Goal: Task Accomplishment & Management: Use online tool/utility

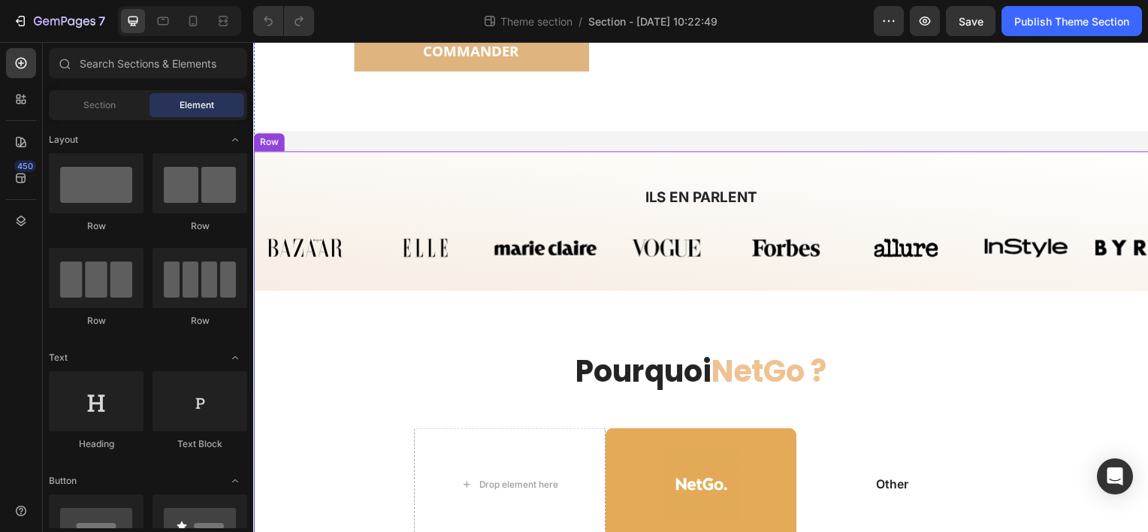
scroll to position [977, 0]
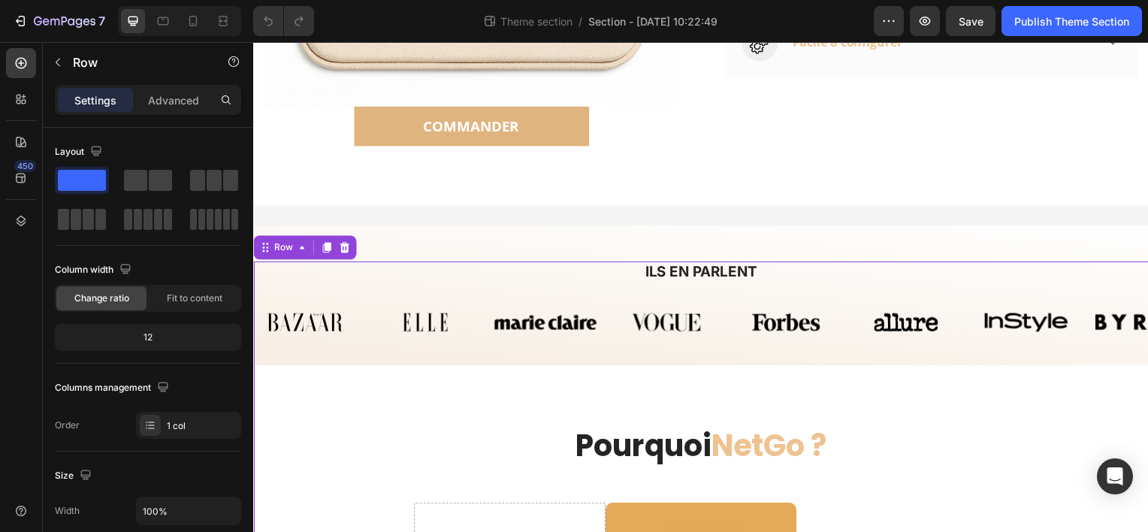
click at [485, 271] on h2 "ILS EN PARLENT" at bounding box center [704, 274] width 879 height 22
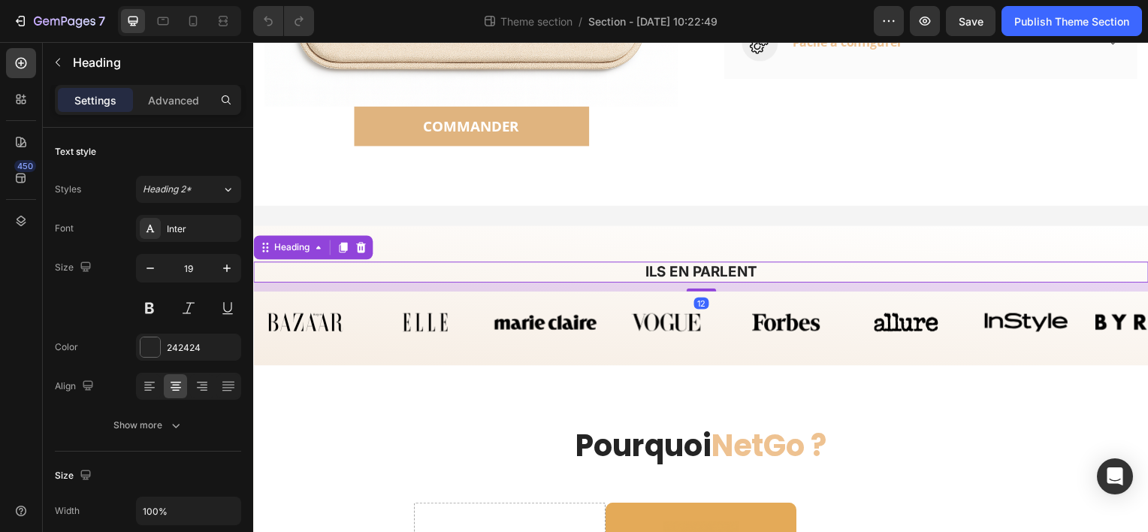
click at [486, 266] on h2 "ILS EN PARLENT" at bounding box center [704, 274] width 879 height 22
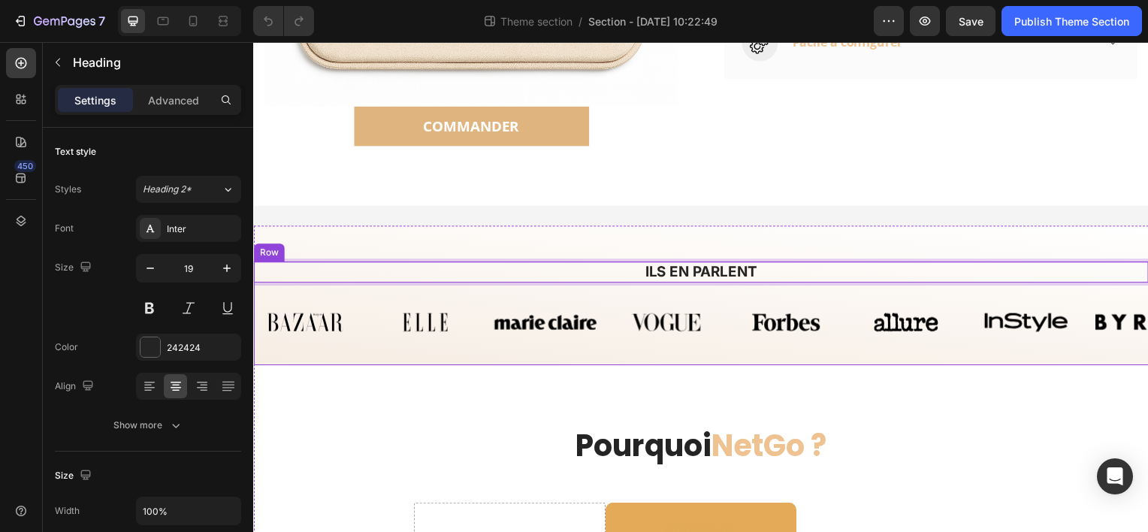
click at [486, 350] on div "Image Image Image Image Image Image Image Image Carousel" at bounding box center [704, 330] width 902 height 74
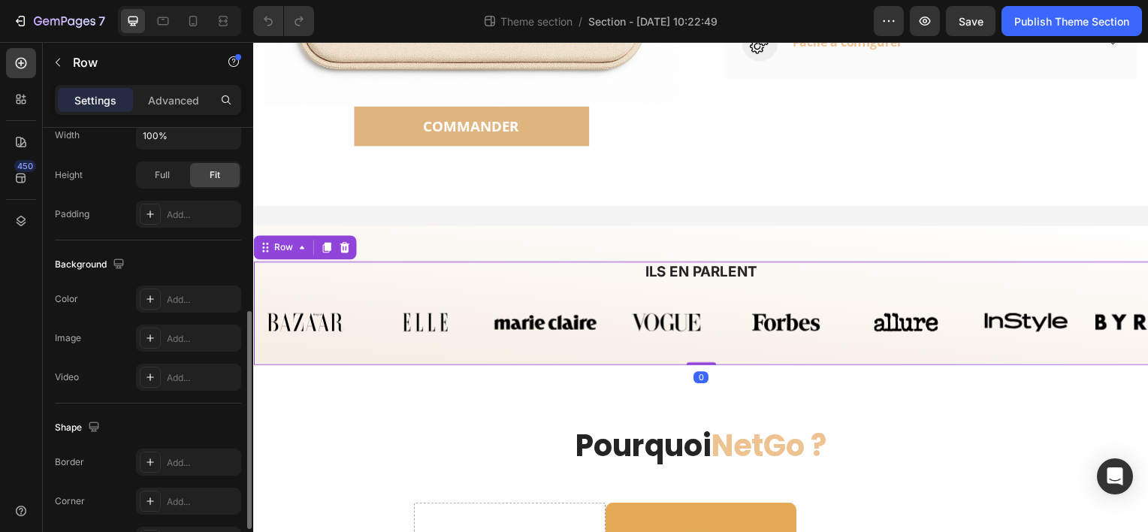
scroll to position [468, 0]
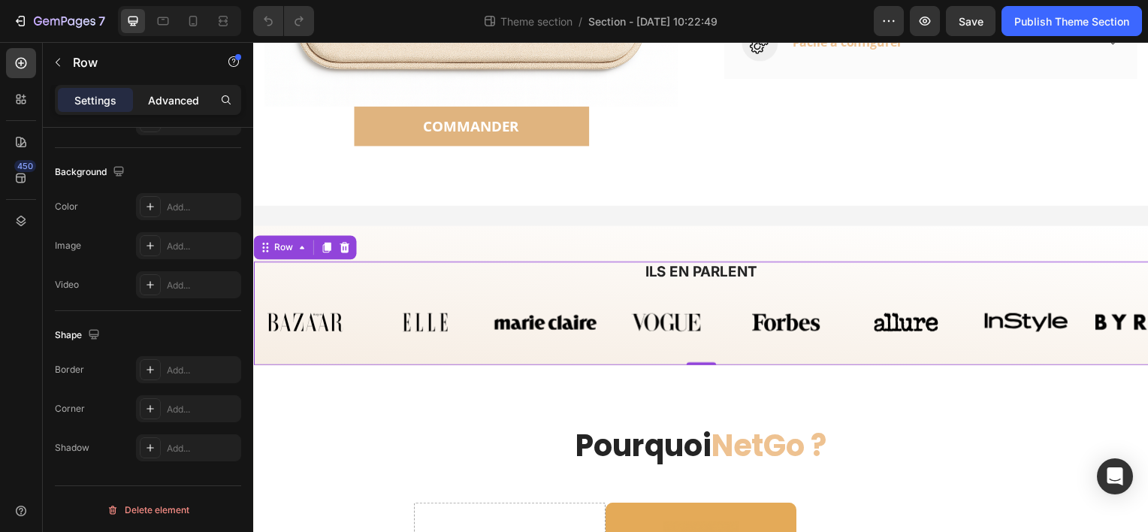
click at [160, 97] on p "Advanced" at bounding box center [173, 100] width 51 height 16
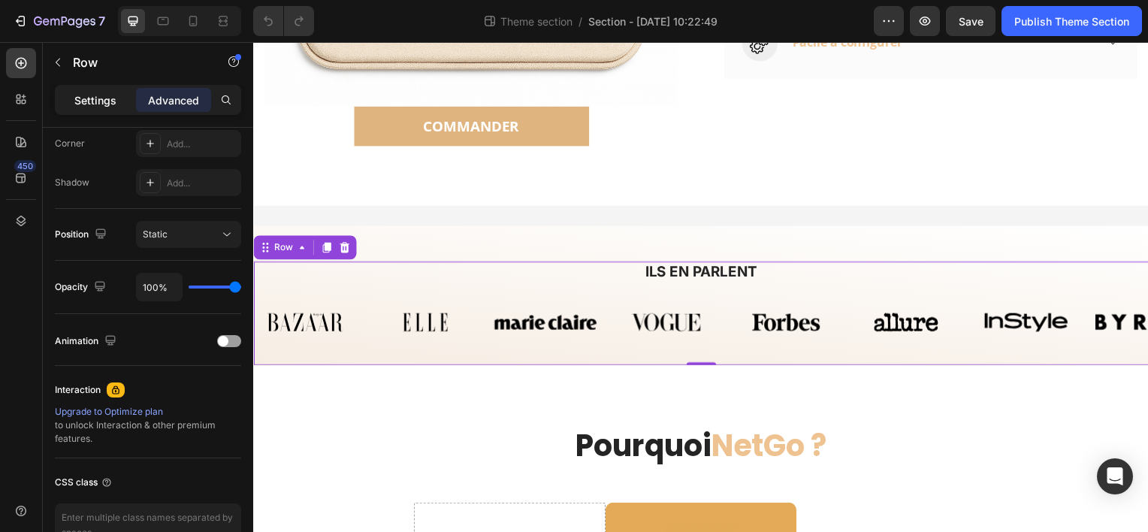
click at [107, 100] on p "Settings" at bounding box center [95, 100] width 42 height 16
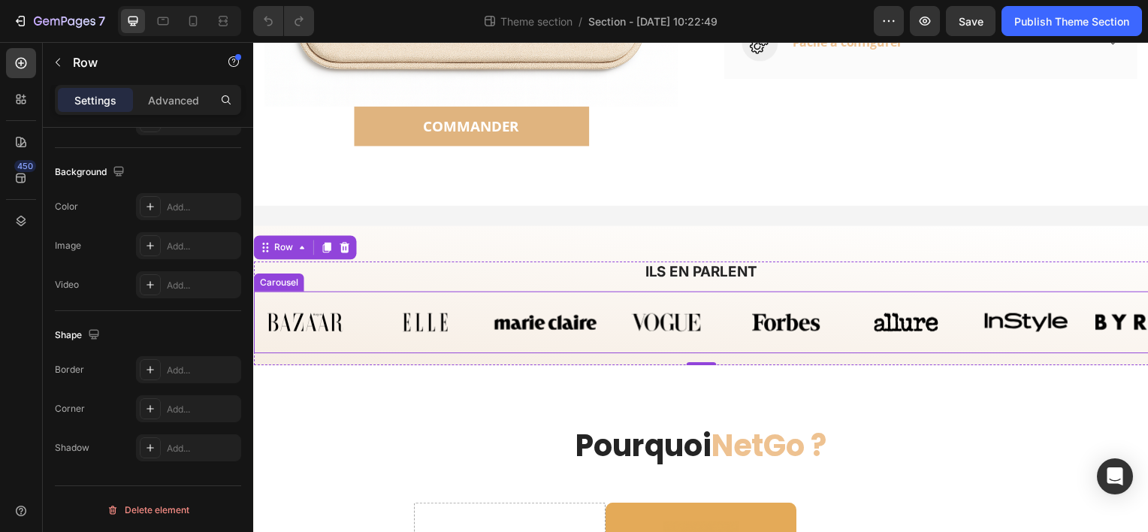
click at [489, 337] on div "Image Image Image Image Image Image Image Image Carousel" at bounding box center [704, 324] width 902 height 62
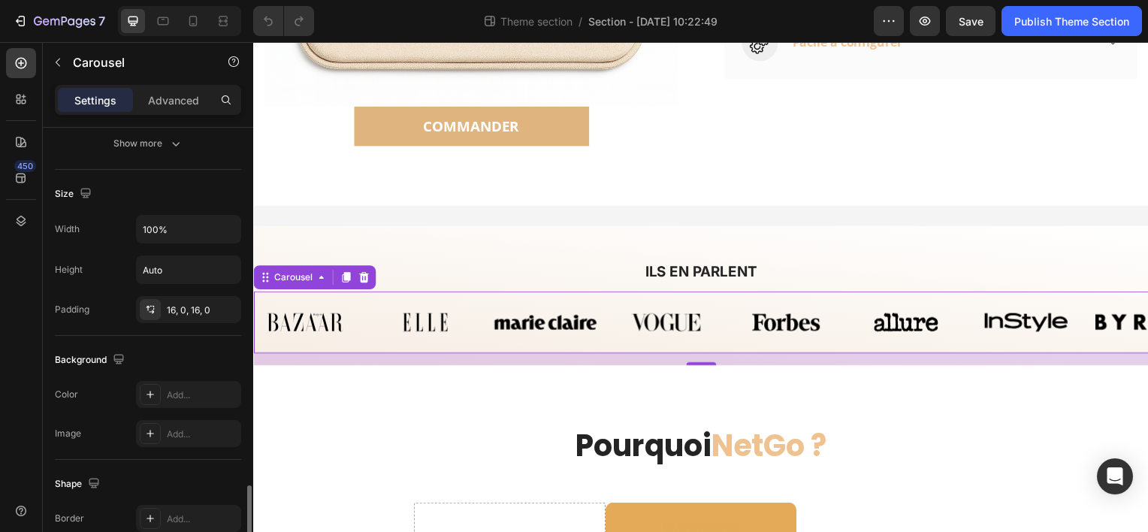
scroll to position [977, 0]
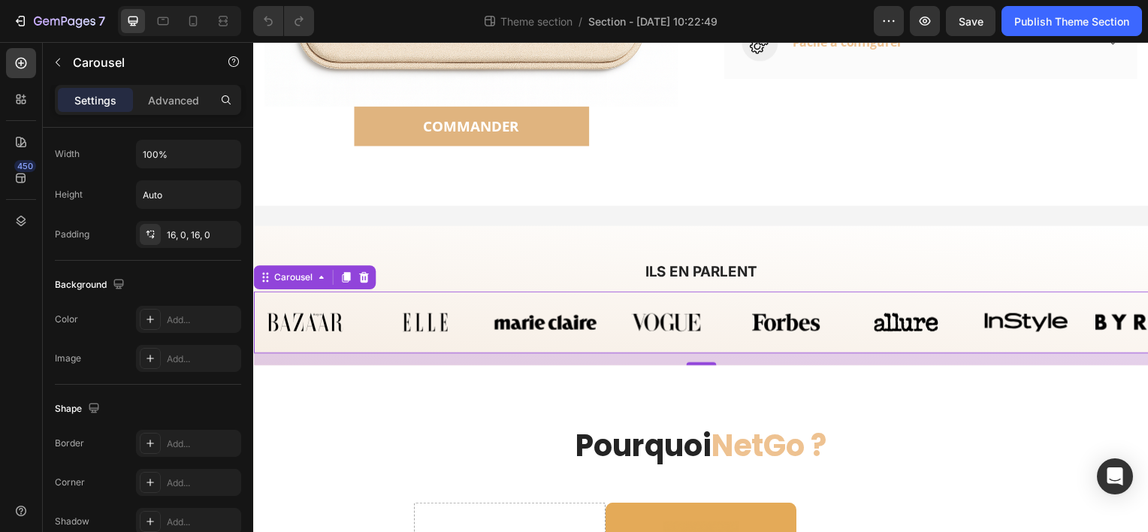
click at [631, 344] on div "Image Image Image Image Image Image Image Image Carousel 16" at bounding box center [704, 324] width 902 height 62
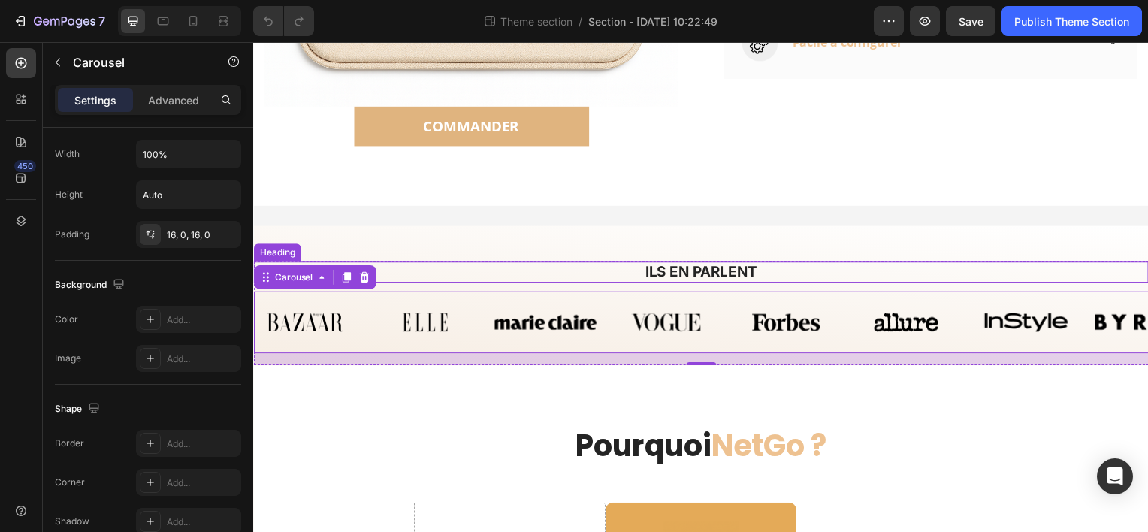
click at [1081, 273] on p "⁠⁠⁠⁠⁠⁠⁠ ILS EN PARLENT" at bounding box center [704, 274] width 876 height 19
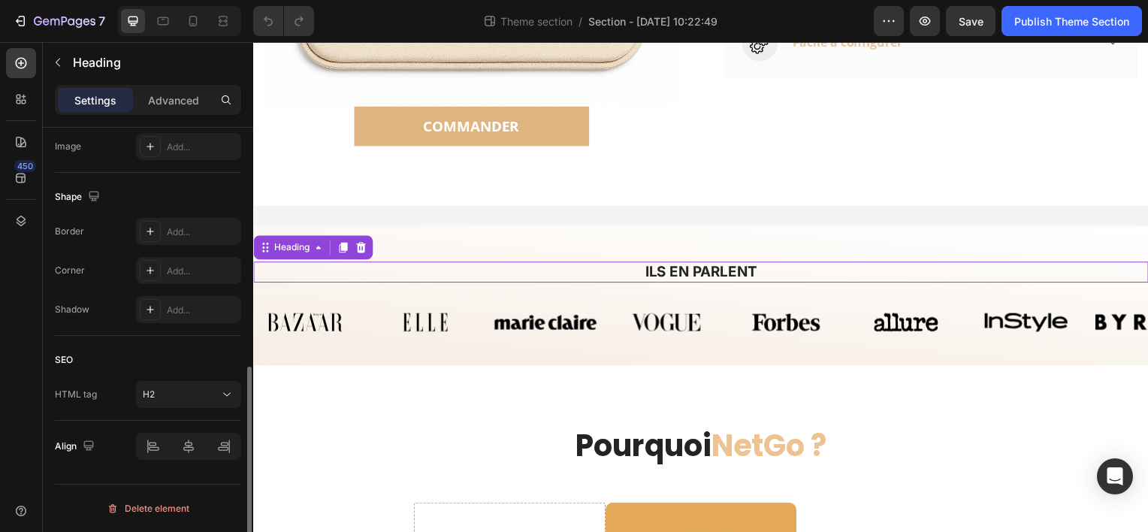
scroll to position [0, 0]
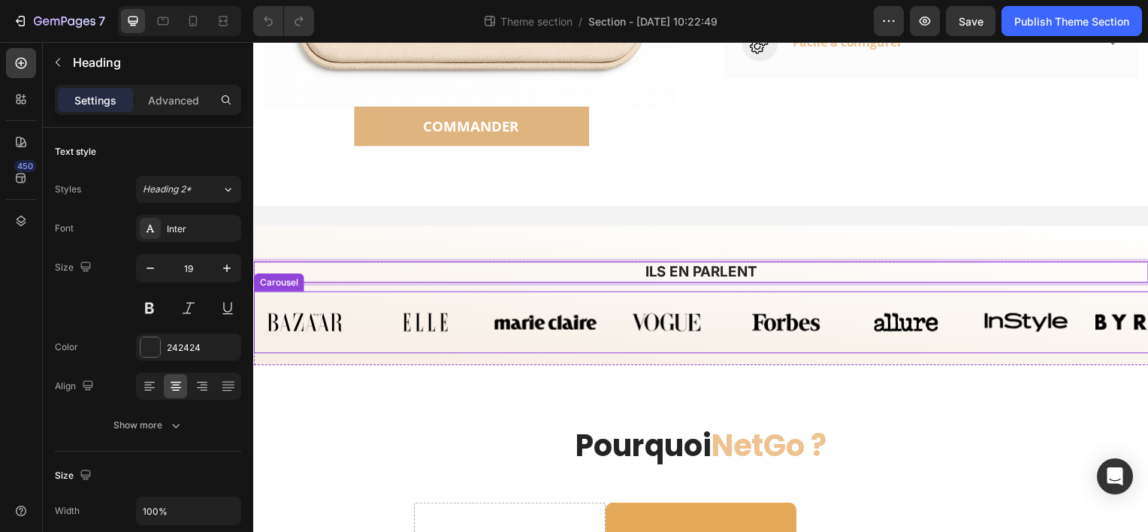
click at [1079, 293] on div "Image Image Image Image Image Image Image Image Carousel" at bounding box center [704, 324] width 902 height 62
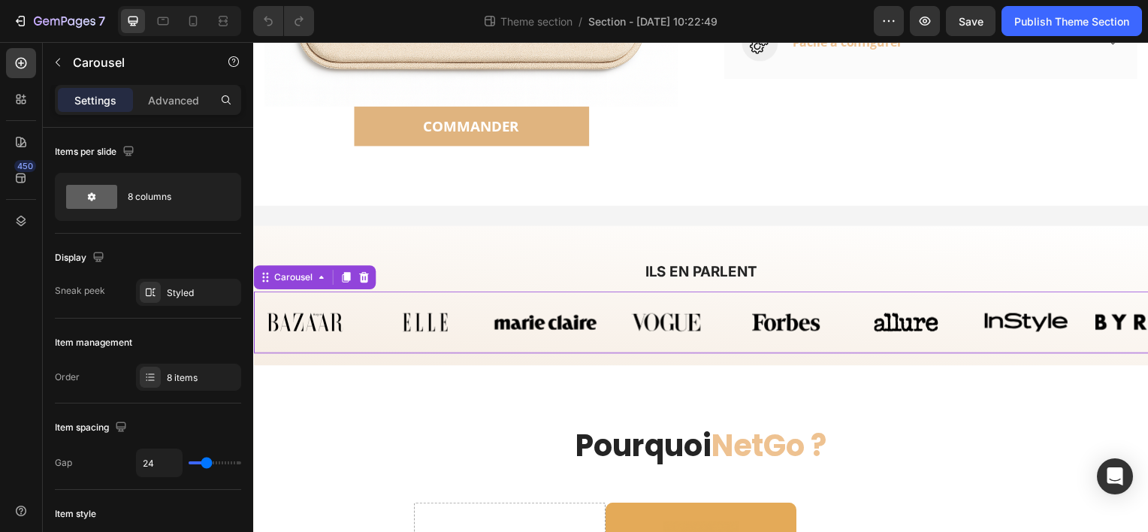
click at [1079, 293] on div "Image Image Image Image Image Image Image Image Carousel 0" at bounding box center [704, 324] width 902 height 62
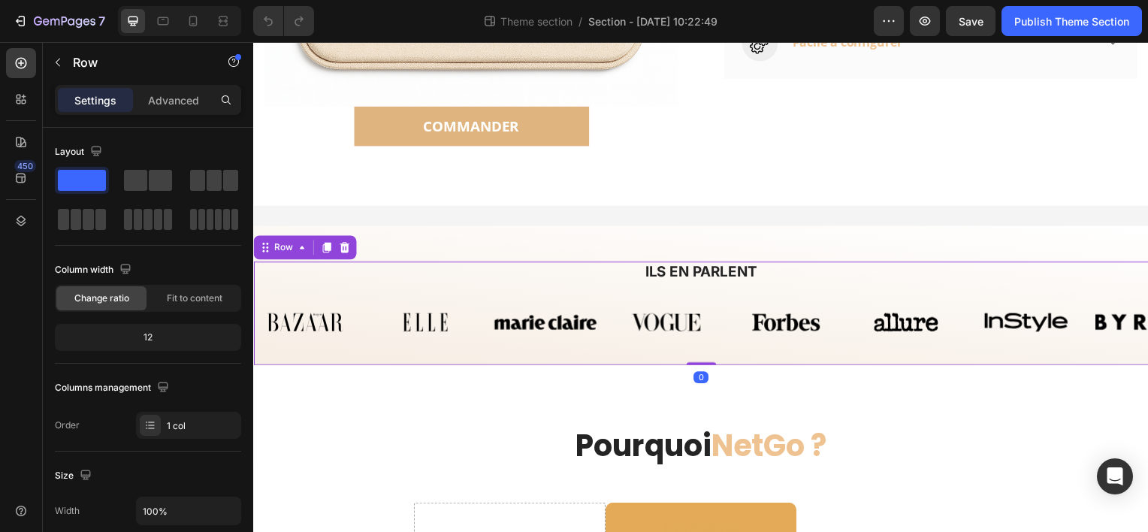
click at [361, 353] on div "Image Image Image Image Image Image Image Image Carousel" at bounding box center [704, 330] width 902 height 74
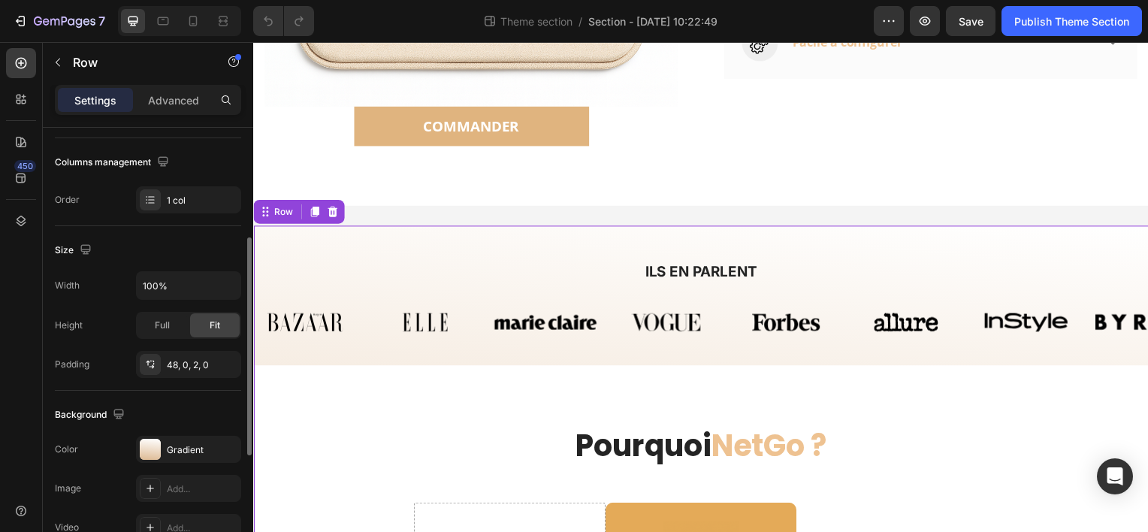
scroll to position [376, 0]
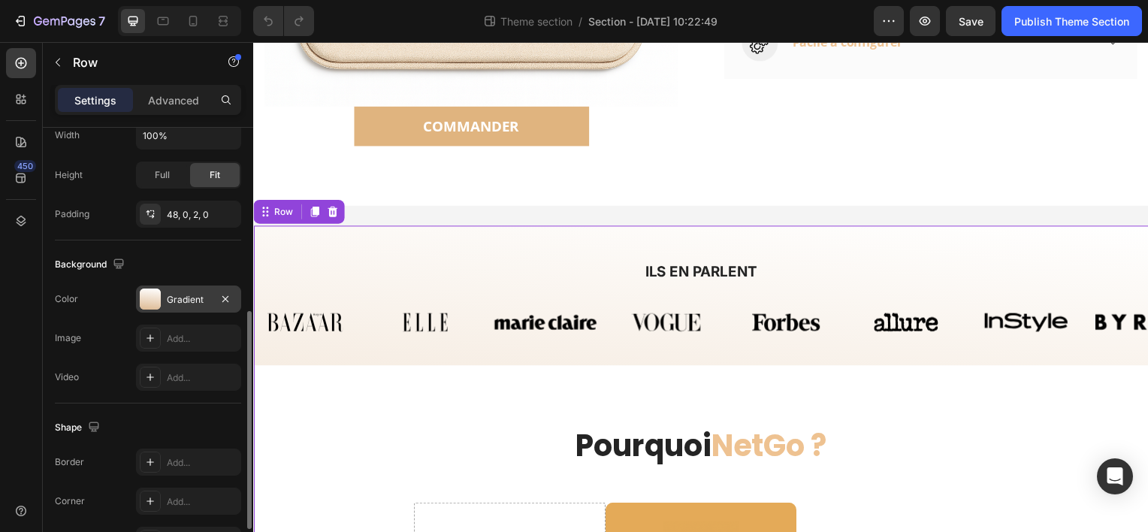
click at [152, 295] on div at bounding box center [150, 299] width 21 height 21
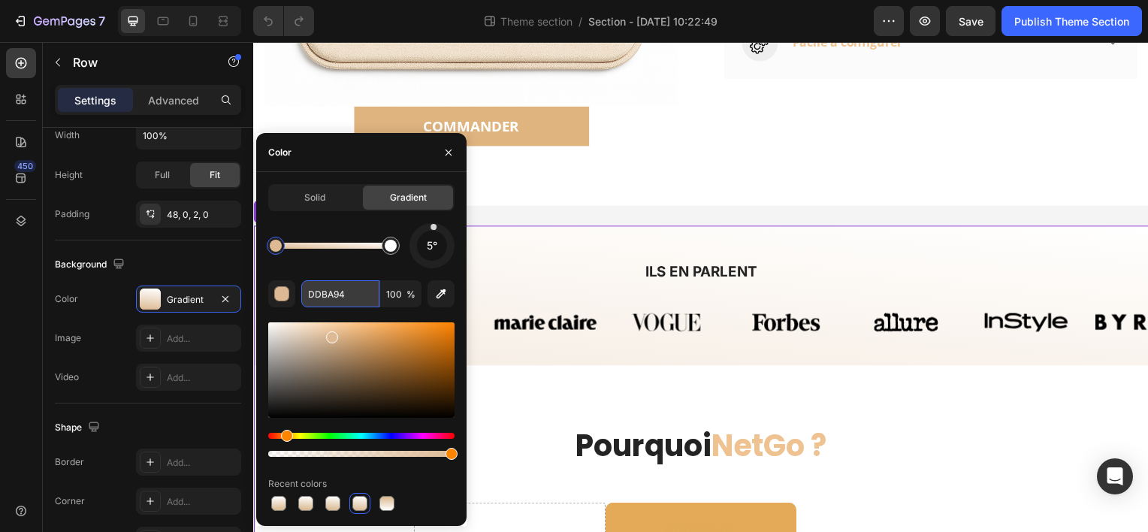
click at [343, 294] on input "DDBA94" at bounding box center [340, 293] width 78 height 27
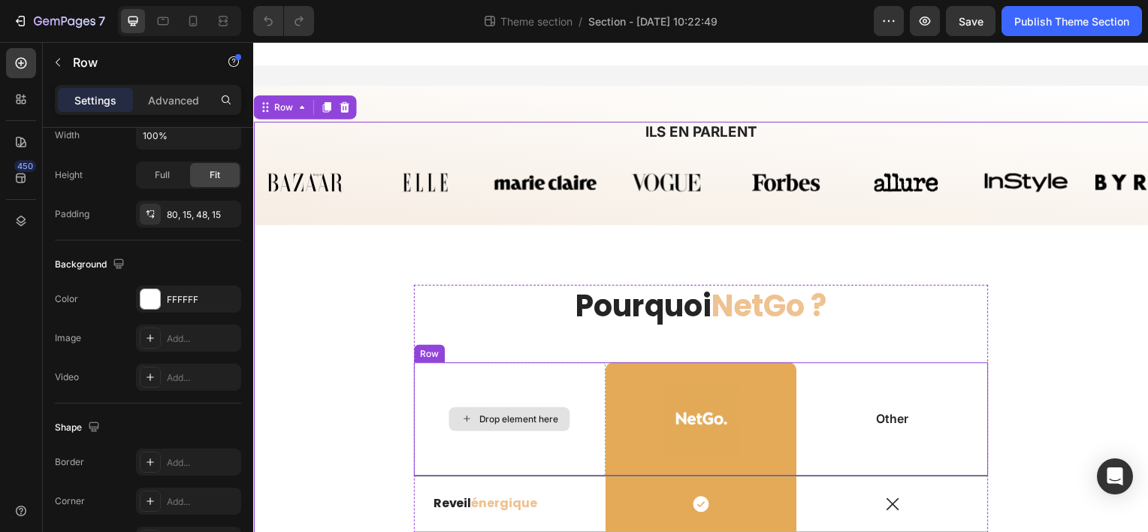
scroll to position [1127, 0]
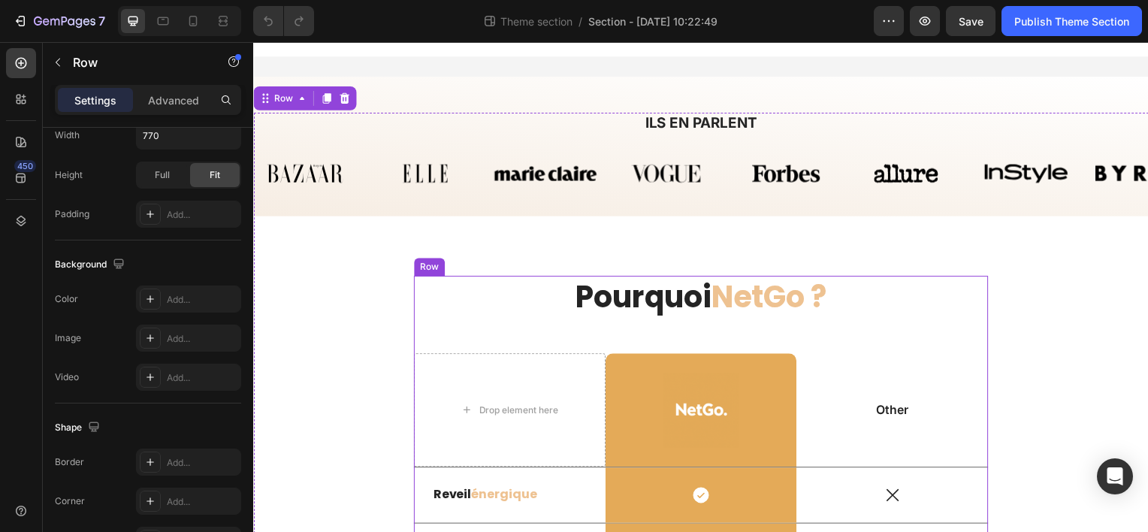
click at [475, 315] on div "Pourquoi NetGo ? Heading Drop element here Image Row Other Text Block Row Revei…" at bounding box center [704, 535] width 579 height 516
click at [334, 277] on div "Pourquoi NetGo ? Heading Drop element here Image Row Other Text Block Row Revei…" at bounding box center [704, 541] width 879 height 528
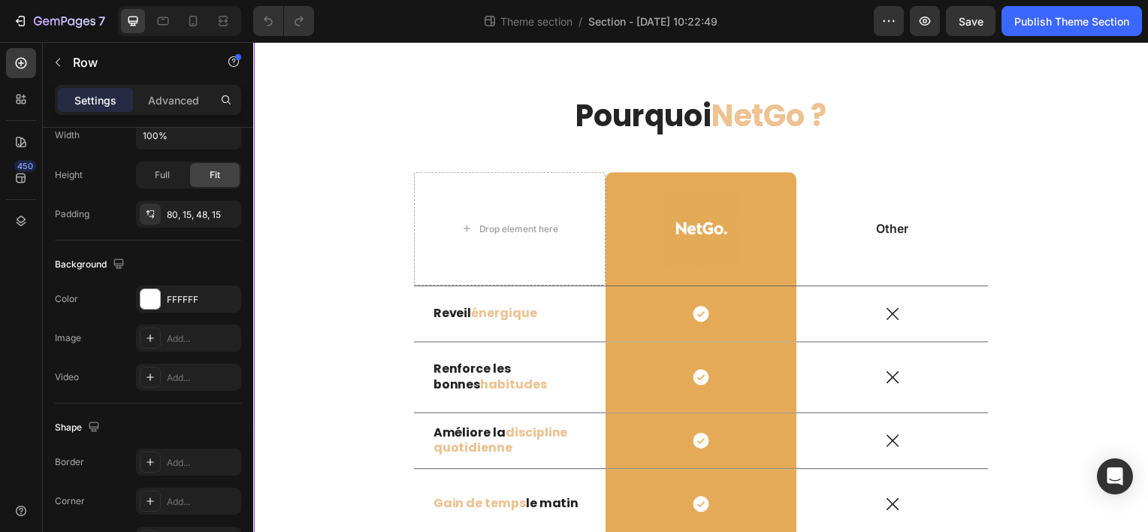
scroll to position [1278, 0]
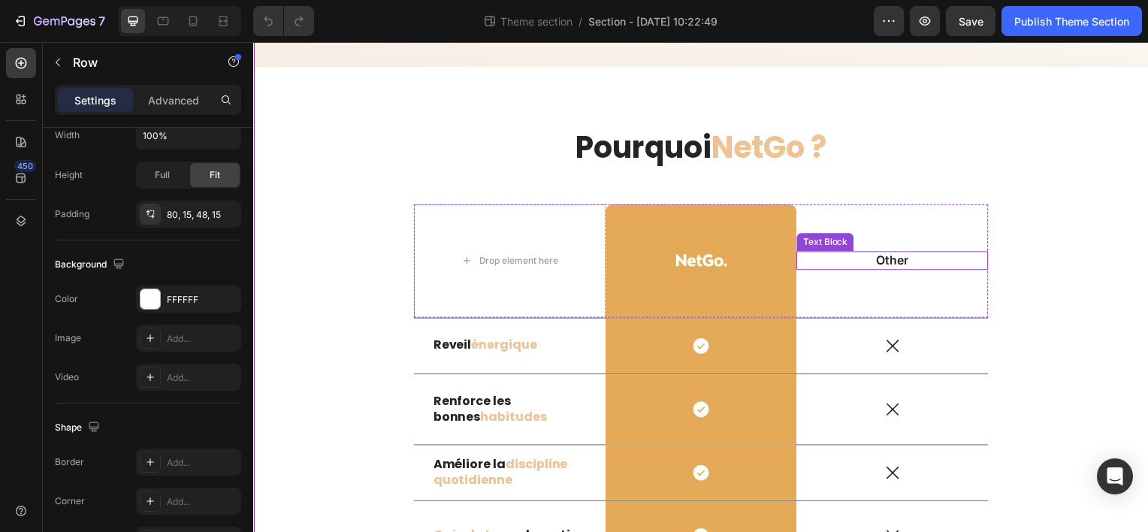
click at [903, 256] on p "Other" at bounding box center [897, 262] width 190 height 16
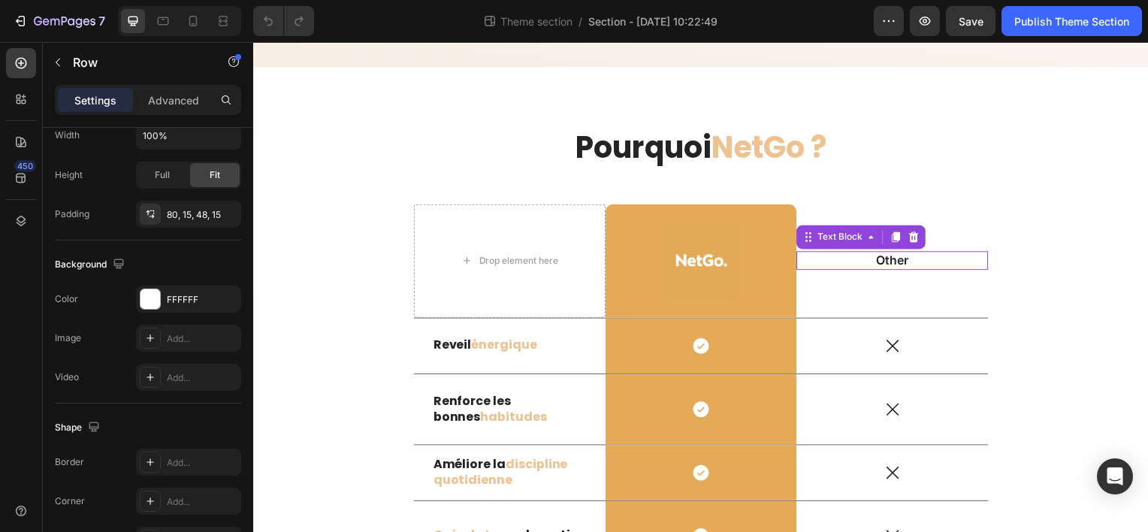
scroll to position [0, 0]
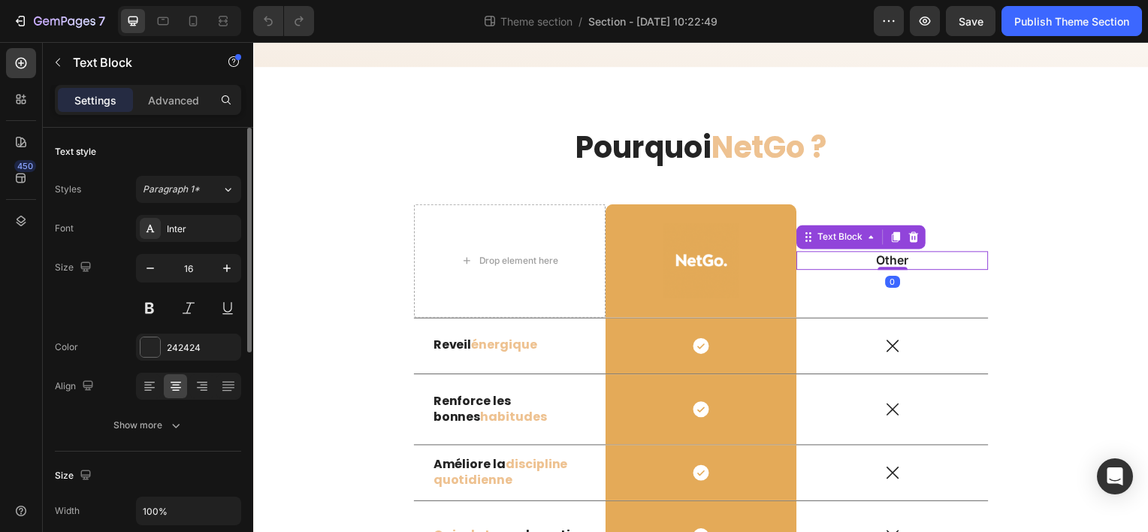
click at [905, 256] on p "Other" at bounding box center [897, 262] width 190 height 16
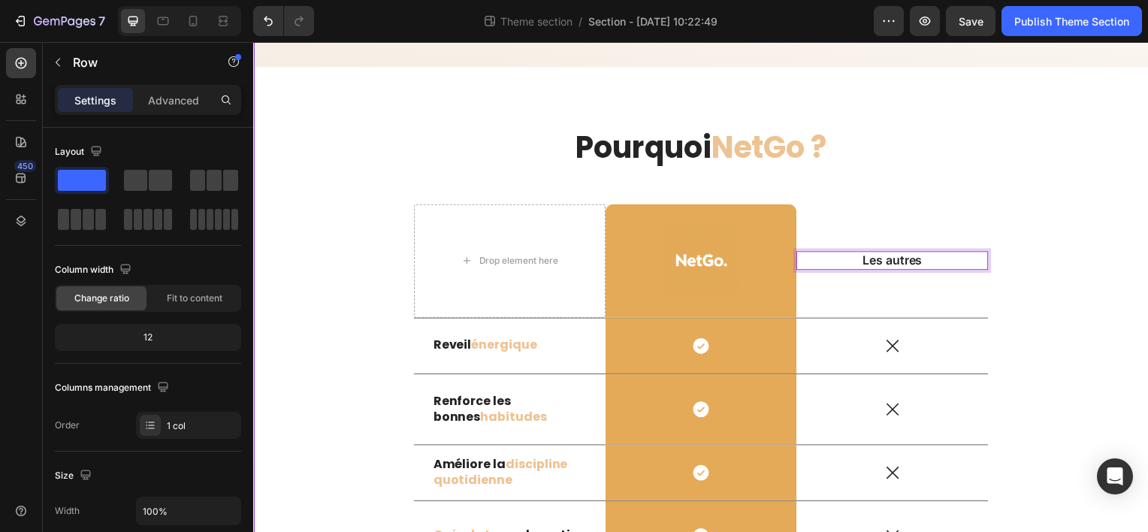
click at [1086, 292] on div "Pourquoi NetGo ? Heading Drop element here Image Row Les autres Text Block 0 Ro…" at bounding box center [704, 391] width 879 height 528
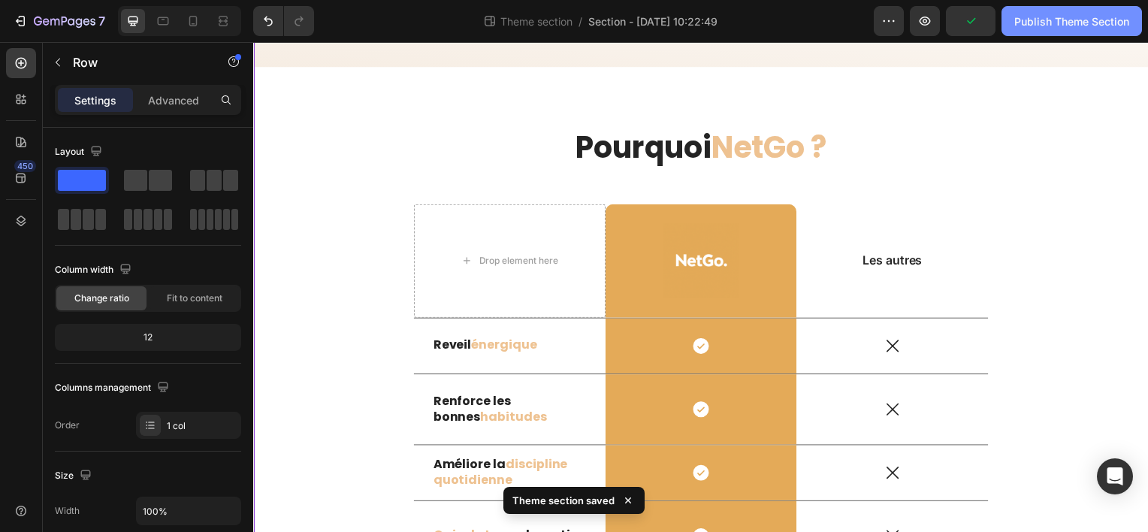
click at [1050, 18] on div "Publish Theme Section" at bounding box center [1072, 22] width 115 height 16
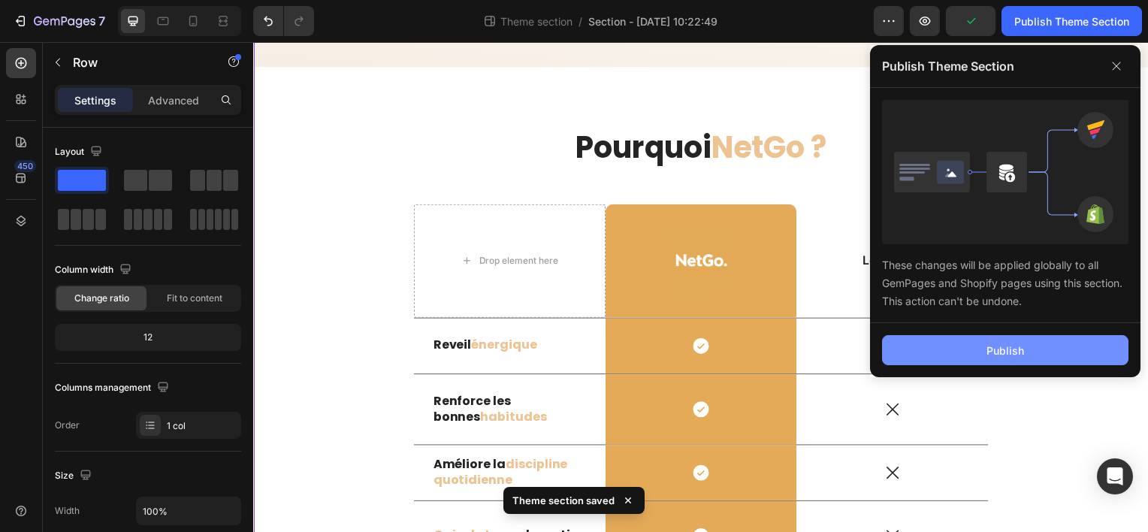
click at [991, 343] on div "Publish" at bounding box center [1006, 351] width 38 height 16
